Goal: Complete application form

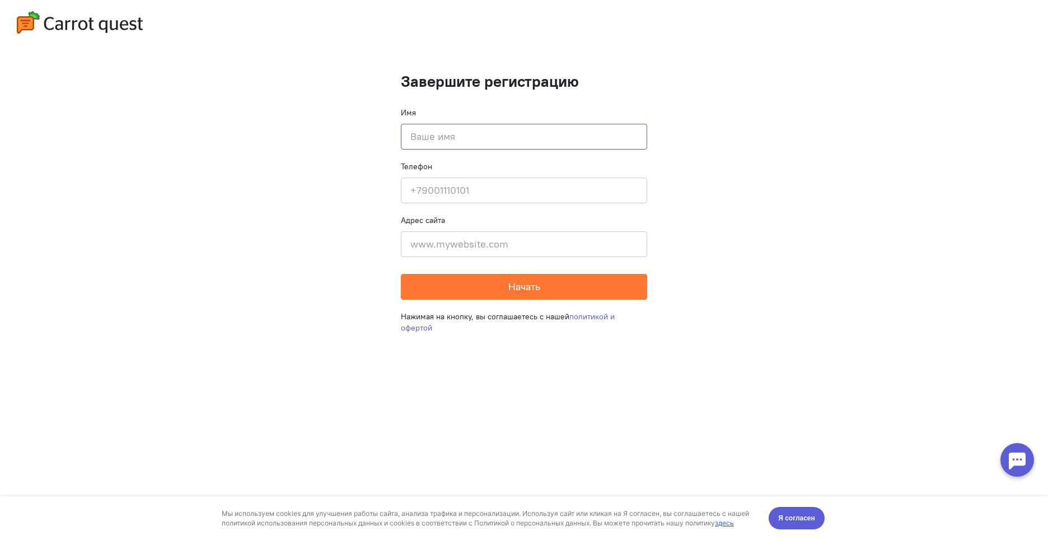
click at [563, 137] on input at bounding box center [524, 137] width 246 height 26
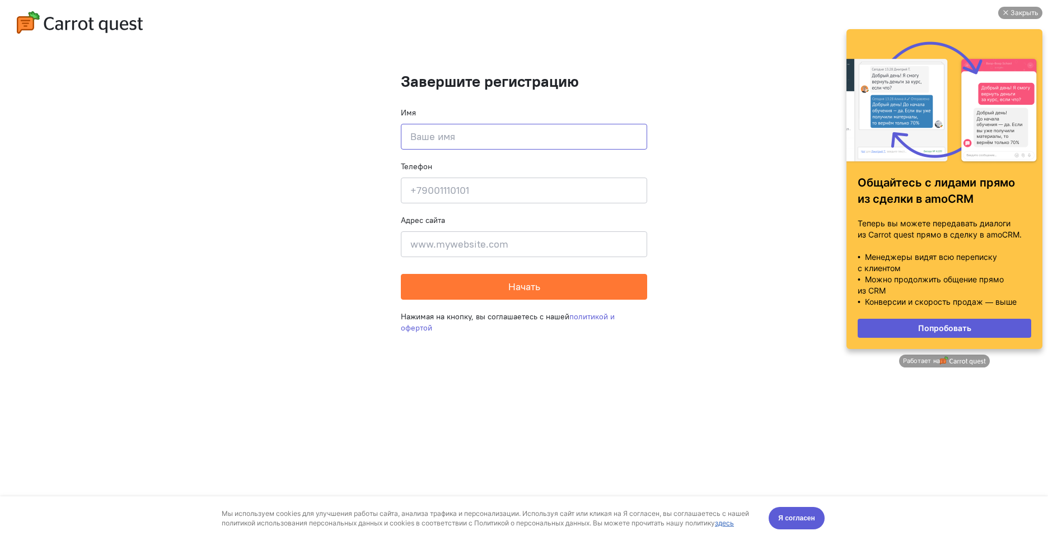
type input "F"
type input "[PERSON_NAME]"
click at [426, 198] on input at bounding box center [524, 191] width 246 height 26
click at [455, 196] on input "89375187808" at bounding box center [524, 191] width 246 height 26
type input "89375187808"
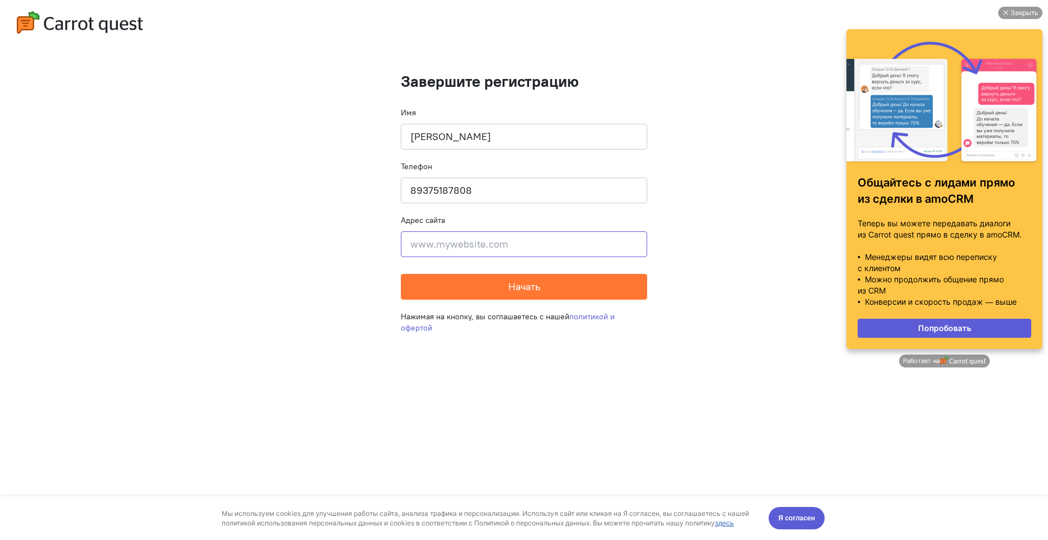
click at [426, 245] on input at bounding box center [524, 244] width 246 height 26
click at [1007, 17] on div "Закрыть" at bounding box center [1021, 13] width 44 height 12
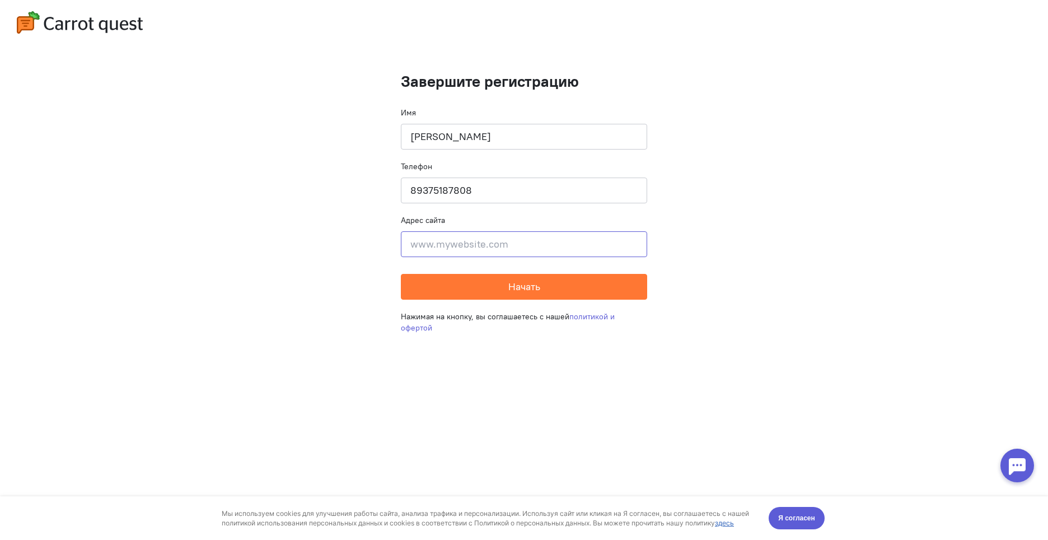
click at [510, 249] on input at bounding box center [524, 244] width 246 height 26
paste input "[URL][DOMAIN_NAME]"
type input "[URL][DOMAIN_NAME]"
click at [516, 286] on span "Начать" at bounding box center [525, 286] width 32 height 13
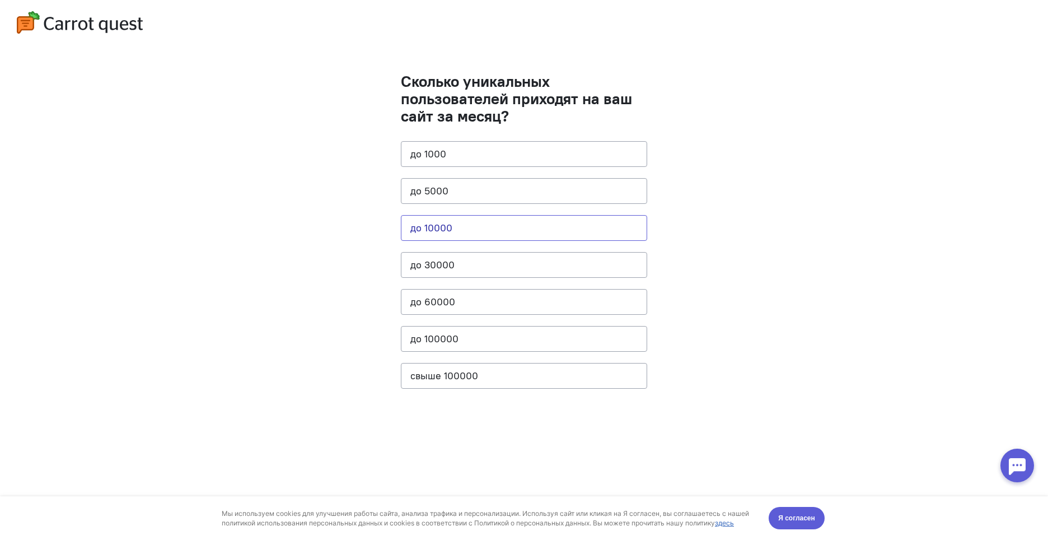
click at [456, 229] on button "до 10000" at bounding box center [524, 228] width 246 height 26
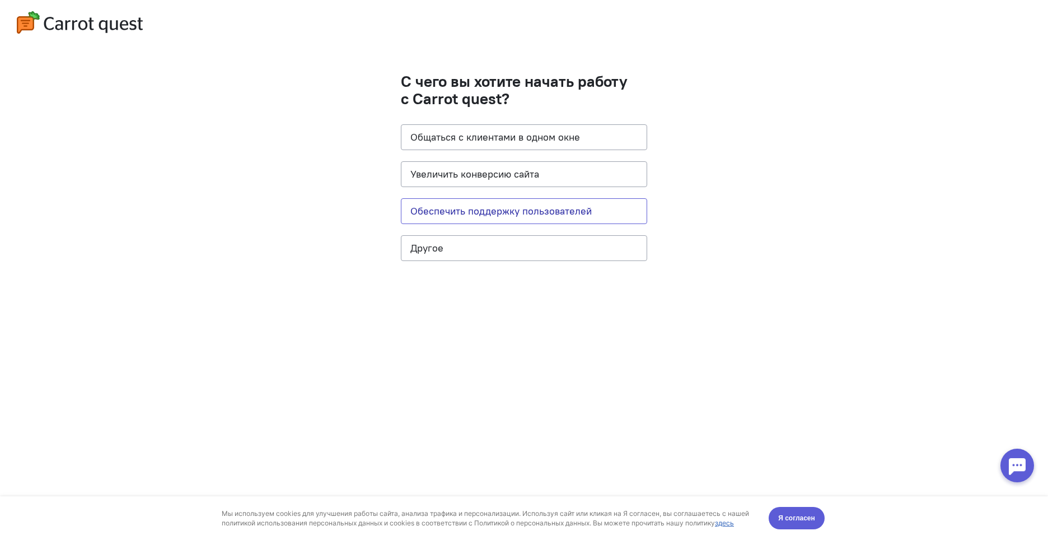
click at [579, 212] on button "Обеспечить поддержку пользователей" at bounding box center [524, 211] width 246 height 26
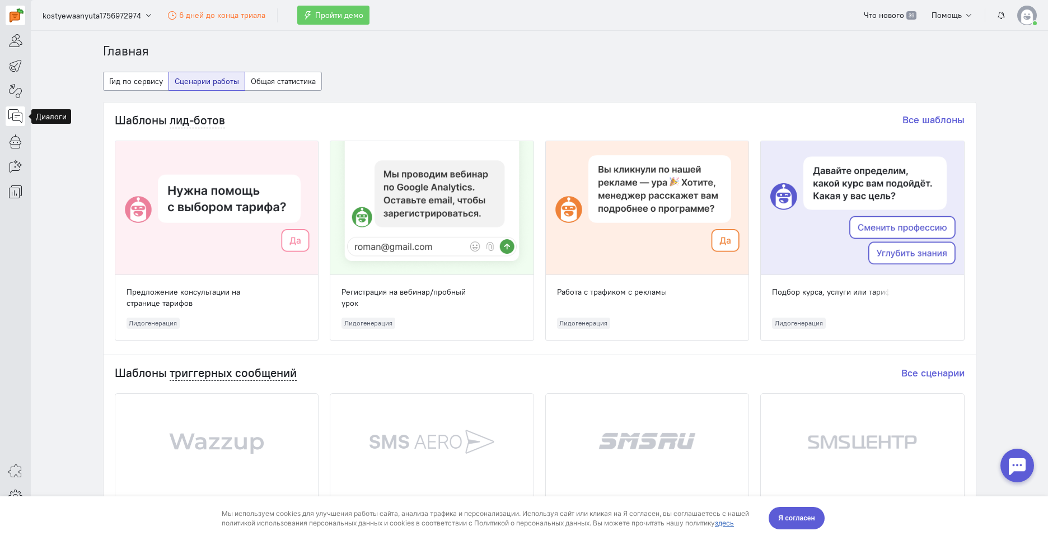
click at [11, 113] on icon at bounding box center [15, 115] width 14 height 13
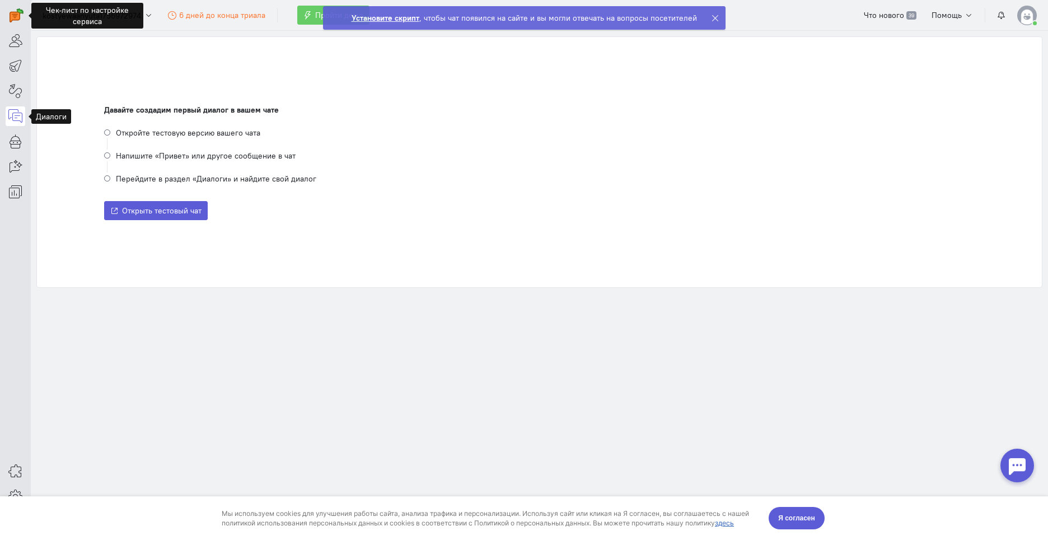
click at [712, 21] on icon at bounding box center [715, 18] width 8 height 8
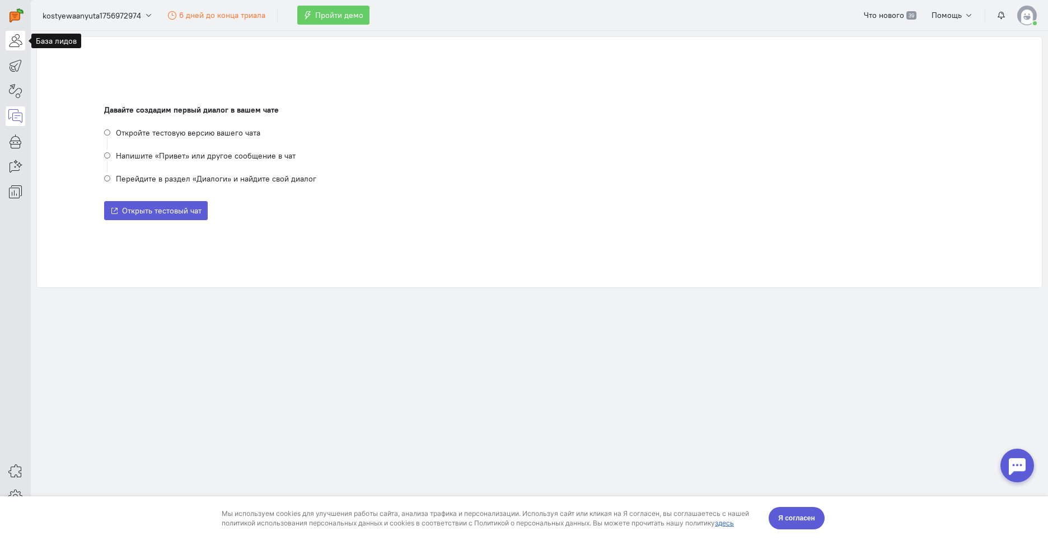
click at [20, 39] on icon at bounding box center [15, 40] width 14 height 13
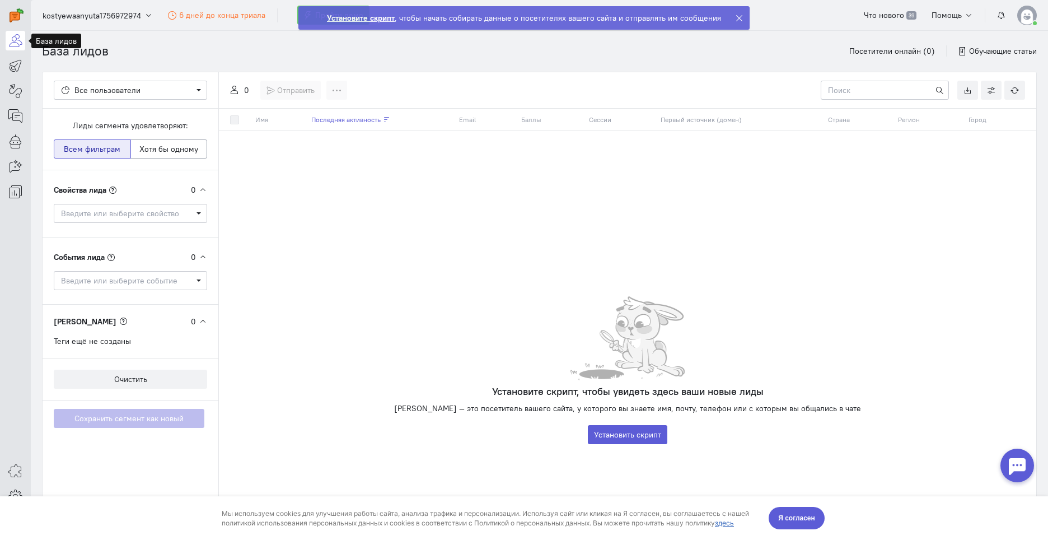
click at [1024, 18] on img at bounding box center [1028, 16] width 20 height 20
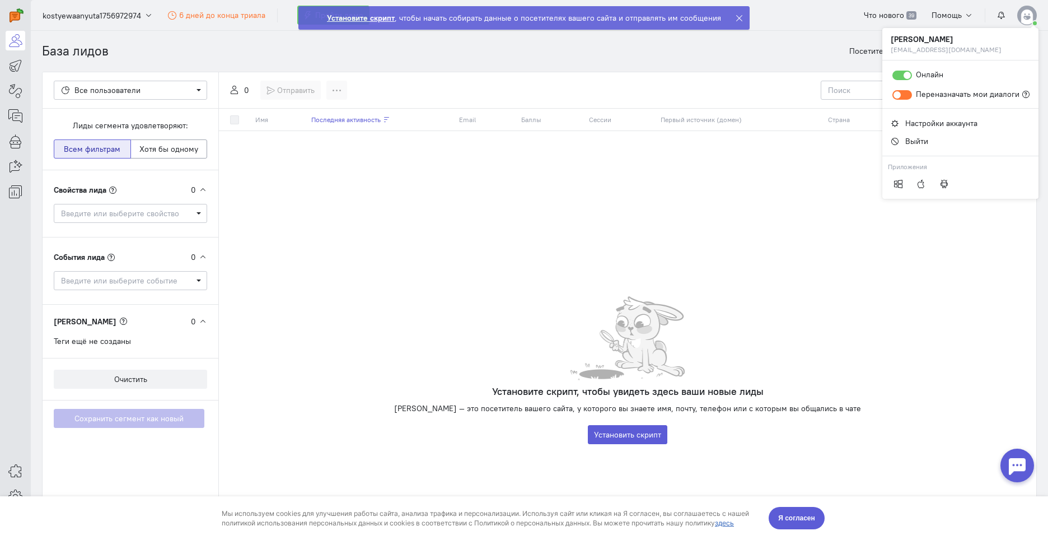
click at [703, 50] on div "База лидов Посетители онлайн (0) Обучающие статьи" at bounding box center [539, 51] width 995 height 41
